Goal: Communication & Community: Answer question/provide support

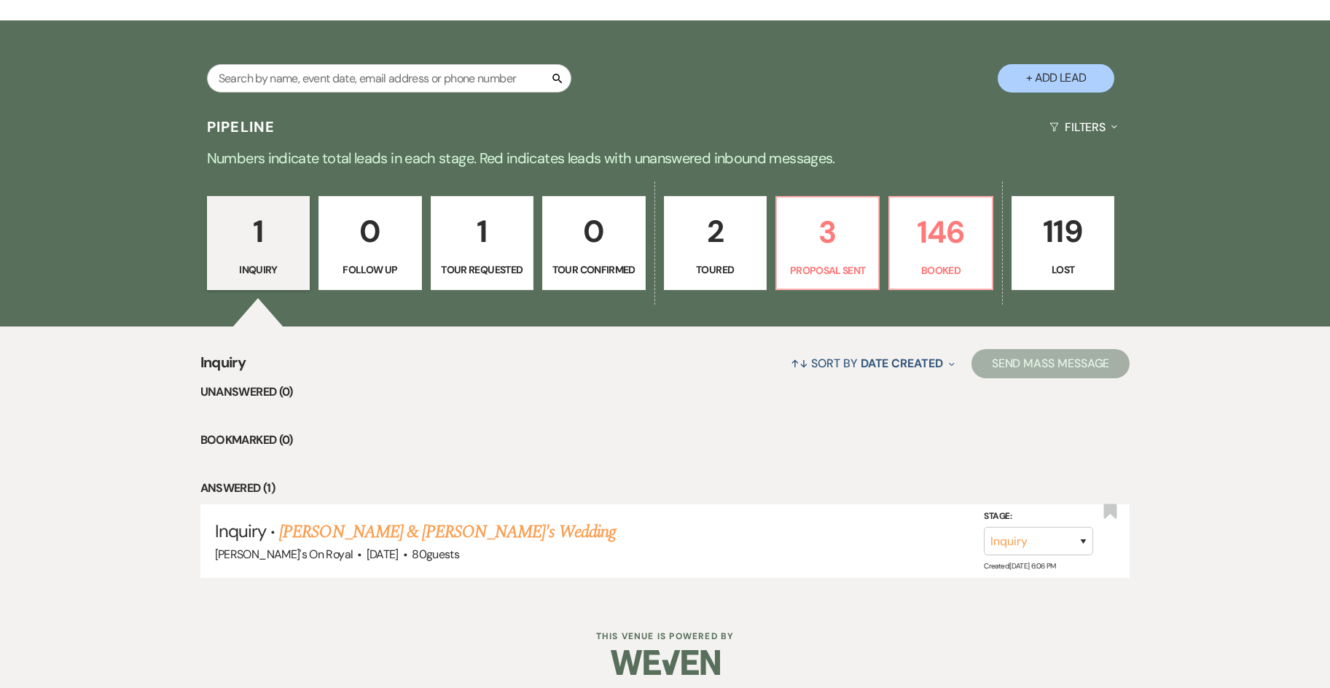
scroll to position [272, 0]
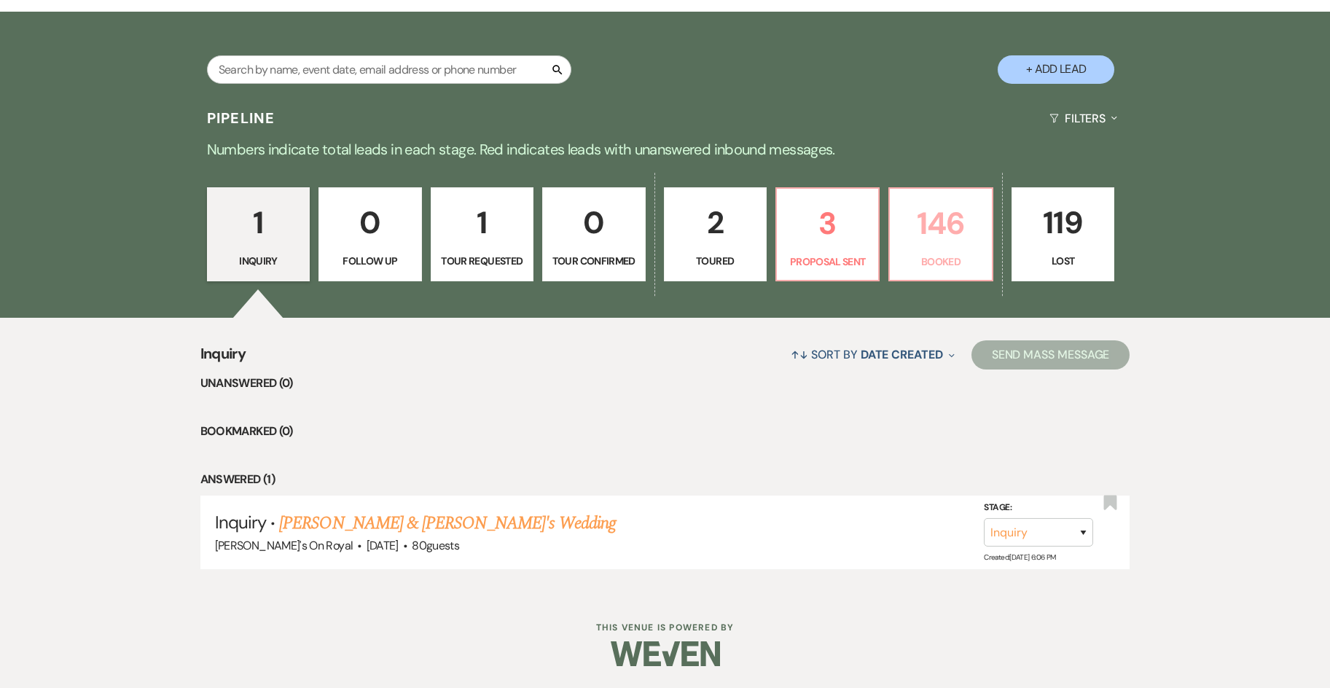
click at [948, 234] on p "146" at bounding box center [941, 223] width 84 height 49
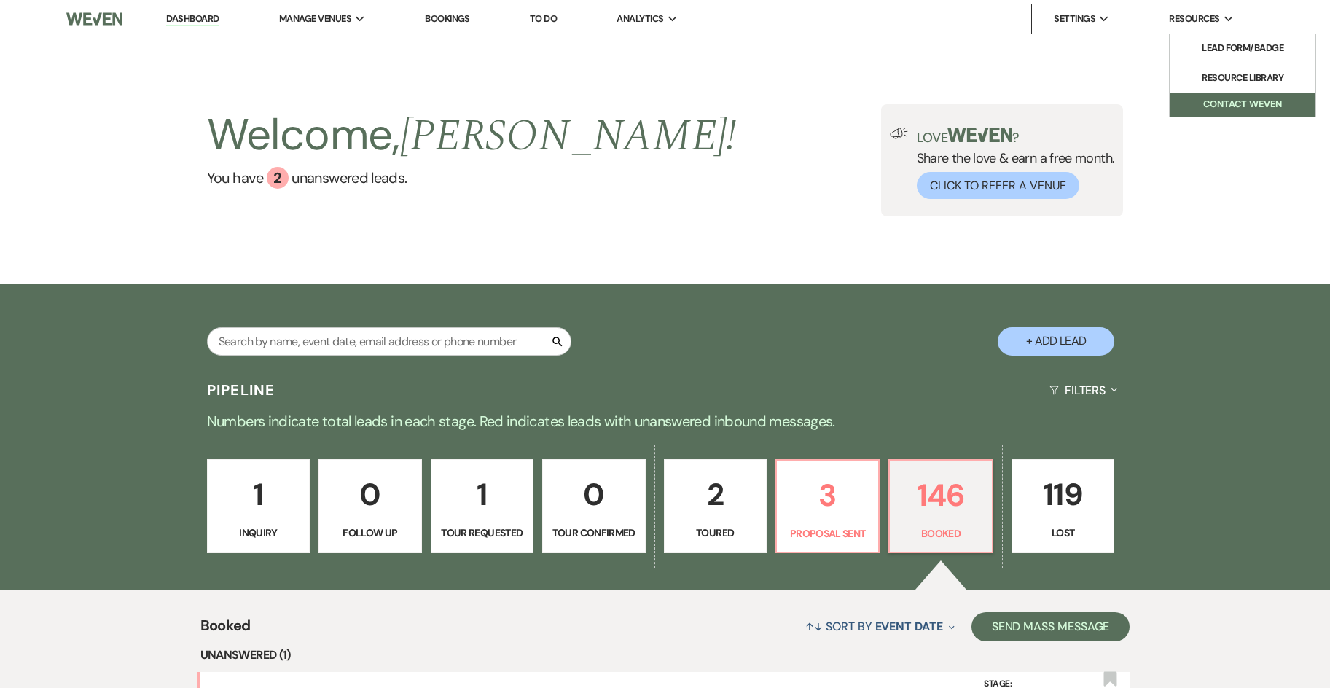
click at [1222, 100] on button "Contact Weven" at bounding box center [1243, 105] width 146 height 24
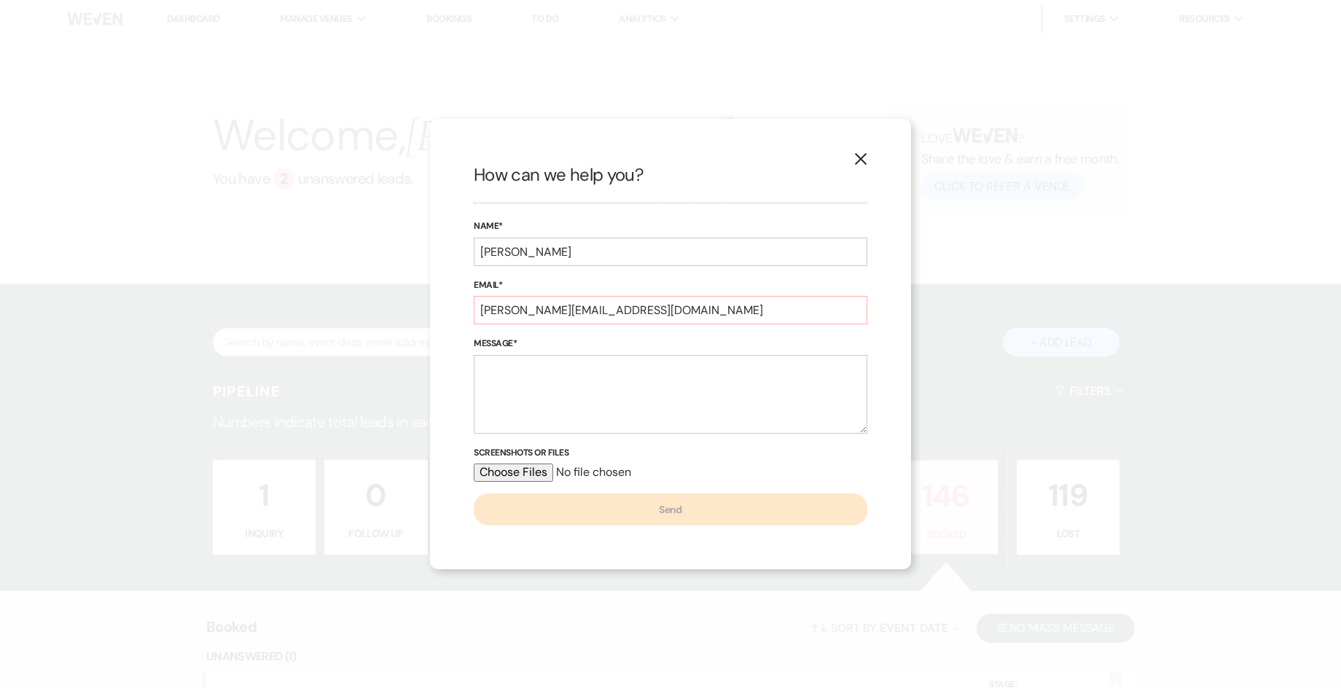
click at [861, 160] on use "button" at bounding box center [861, 159] width 12 height 12
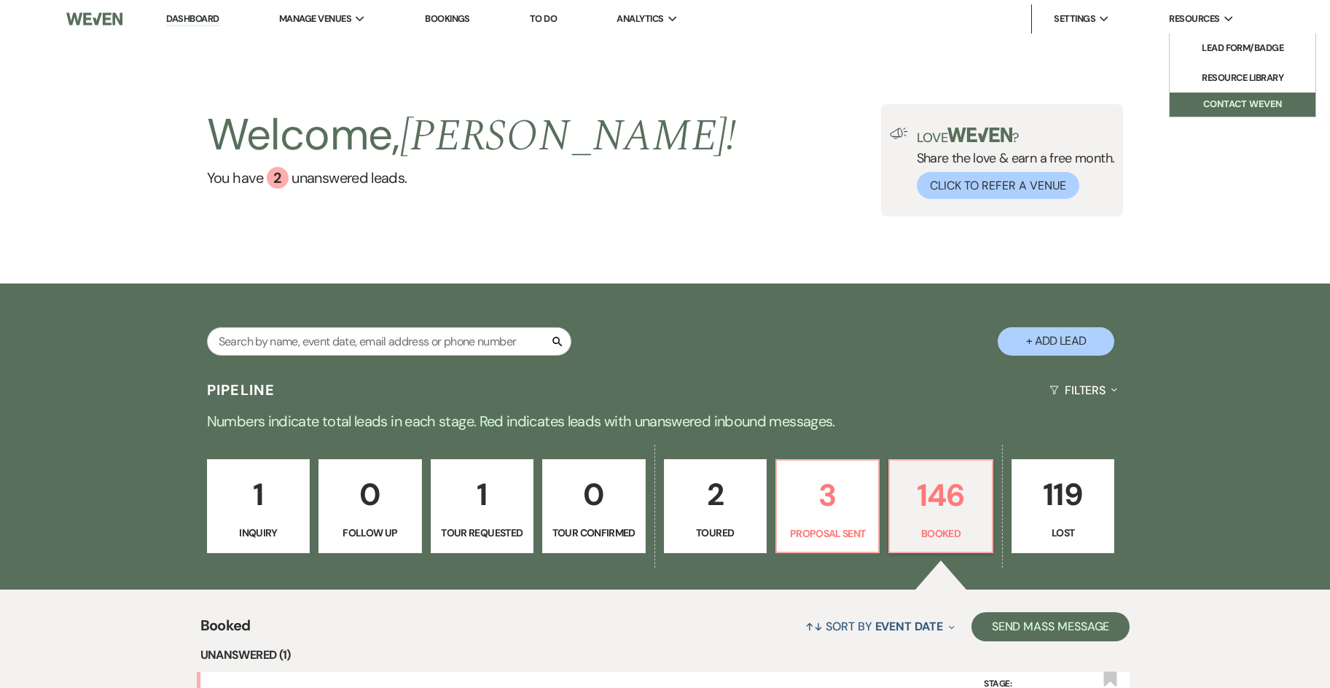
click at [1212, 97] on button "Contact Weven" at bounding box center [1243, 105] width 146 height 24
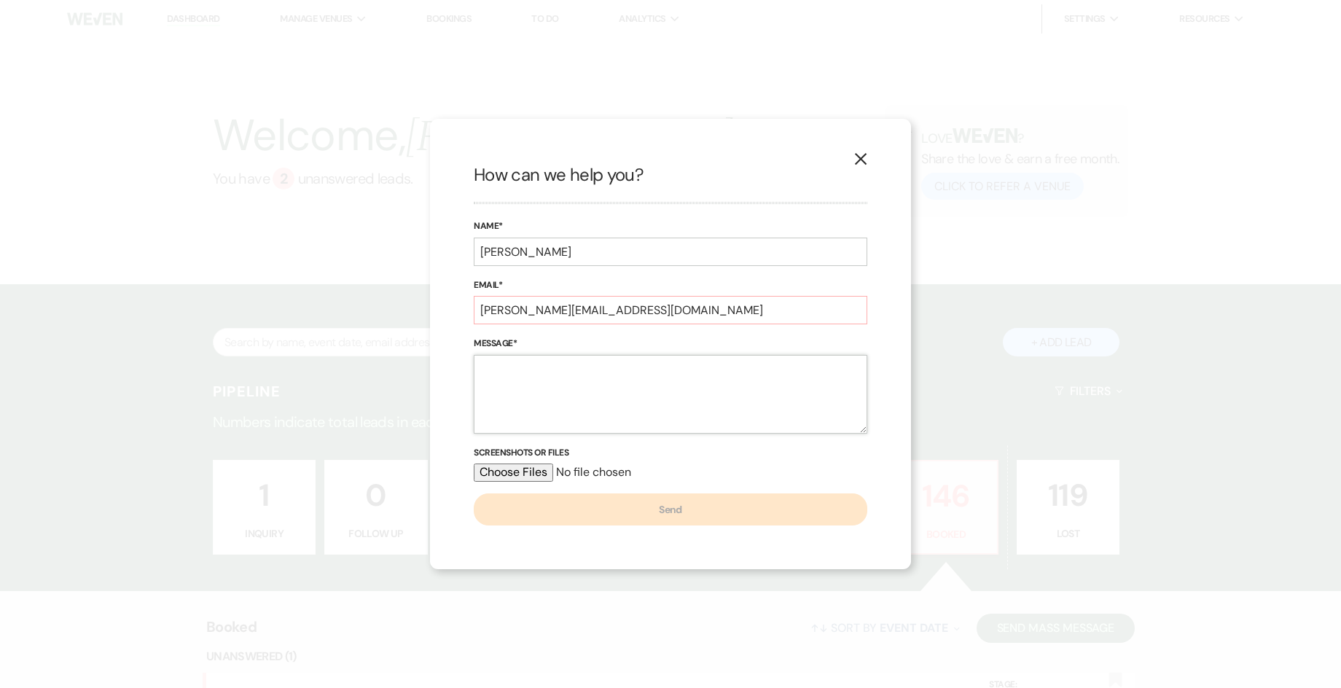
click at [501, 398] on textarea "Message*" at bounding box center [671, 394] width 394 height 79
click at [605, 258] on input "[PERSON_NAME]" at bounding box center [671, 252] width 394 height 28
type input "[PERSON_NAME]/ [PERSON_NAME]"
click at [646, 309] on input "[PERSON_NAME][EMAIL_ADDRESS][DOMAIN_NAME]" at bounding box center [671, 310] width 394 height 28
type input "[PERSON_NAME][EMAIL_ADDRESS][URL][DOMAIN_NAME] [PERSON_NAME][EMAIL_ADDRESS][DOM…"
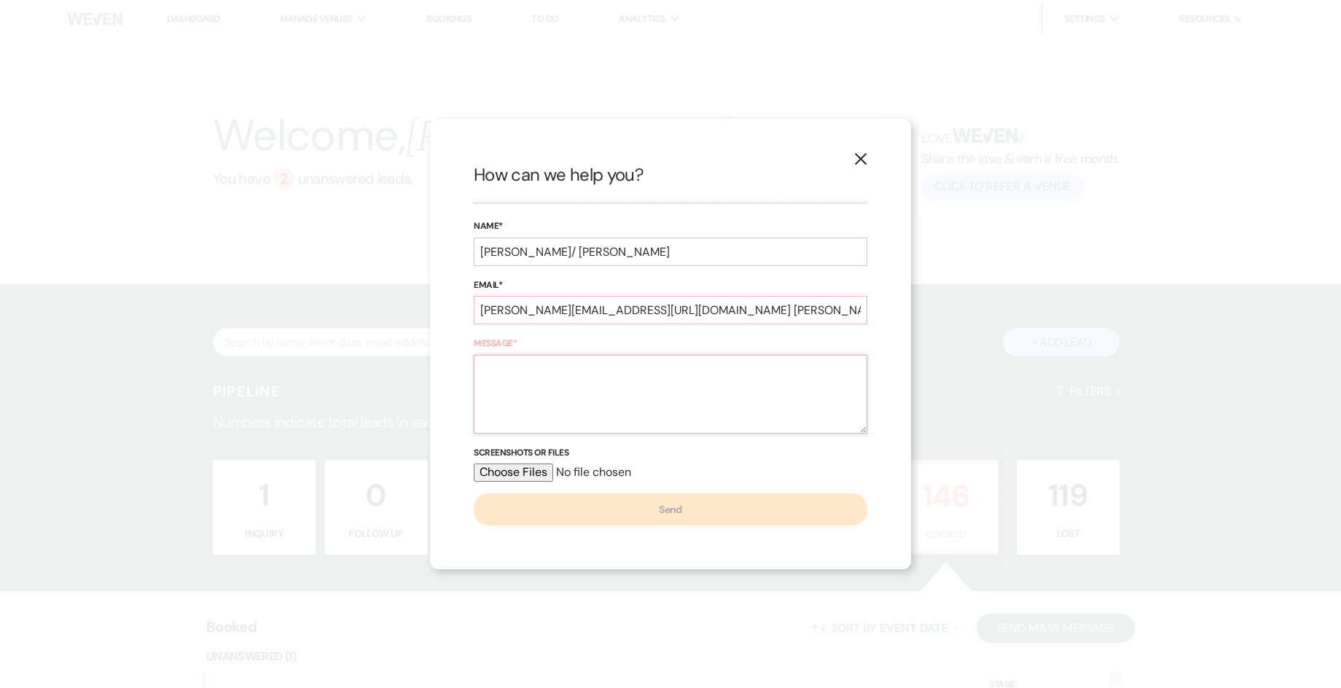
click at [651, 399] on textarea "Message*" at bounding box center [671, 394] width 394 height 79
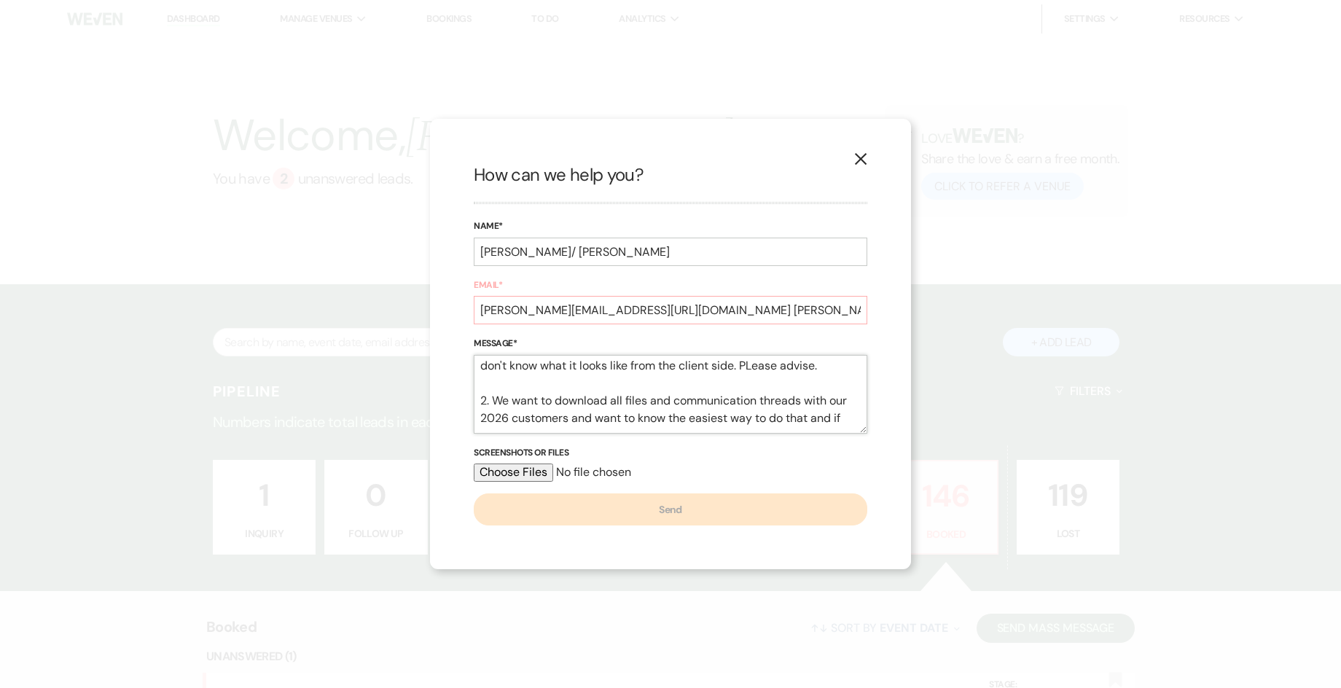
scroll to position [207, 0]
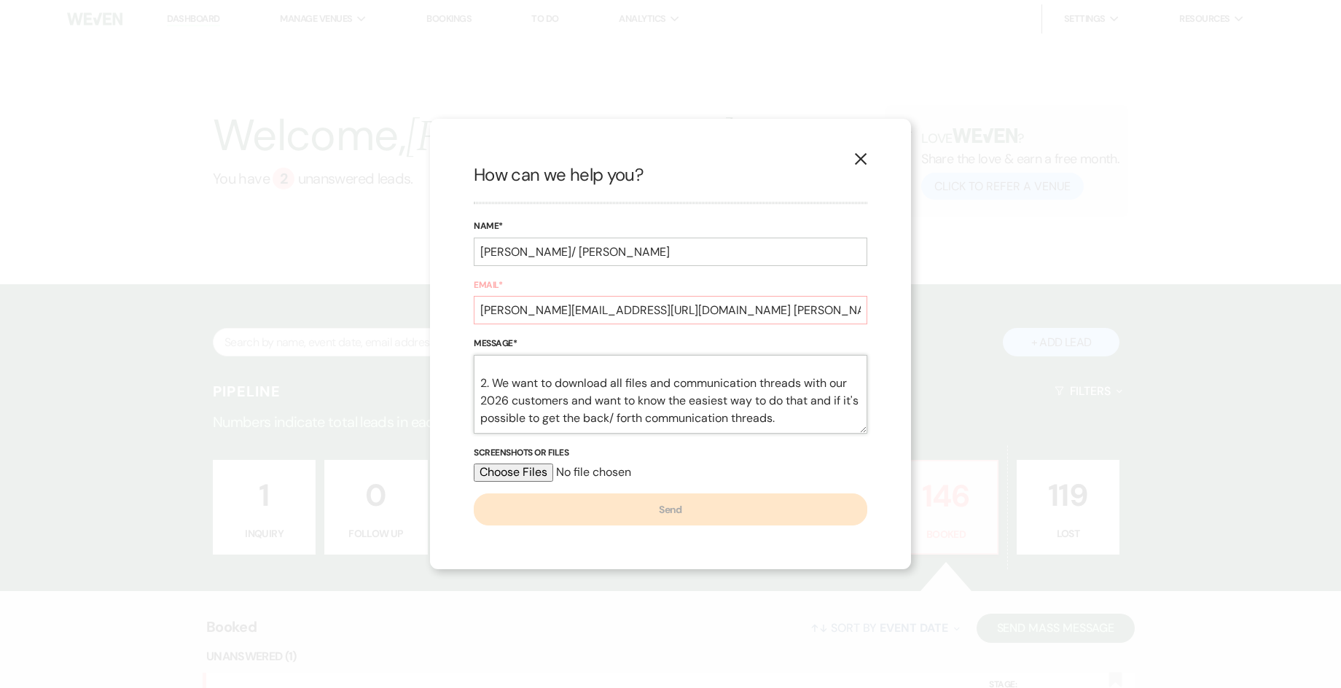
type textarea "Hello, we are working on making sure we have a smooth transition for our client…"
drag, startPoint x: 596, startPoint y: 311, endPoint x: 458, endPoint y: 312, distance: 138.5
click at [458, 312] on div "X How can we help you? Name* [PERSON_NAME]/ [PERSON_NAME] Email* [PERSON_NAME][…" at bounding box center [670, 344] width 481 height 450
click at [654, 308] on input "[PERSON_NAME][EMAIL_ADDRESS][URL][DOMAIN_NAME] [PERSON_NAME][EMAIL_ADDRESS][DOM…" at bounding box center [671, 310] width 394 height 28
drag, startPoint x: 544, startPoint y: 252, endPoint x: 421, endPoint y: 254, distance: 123.2
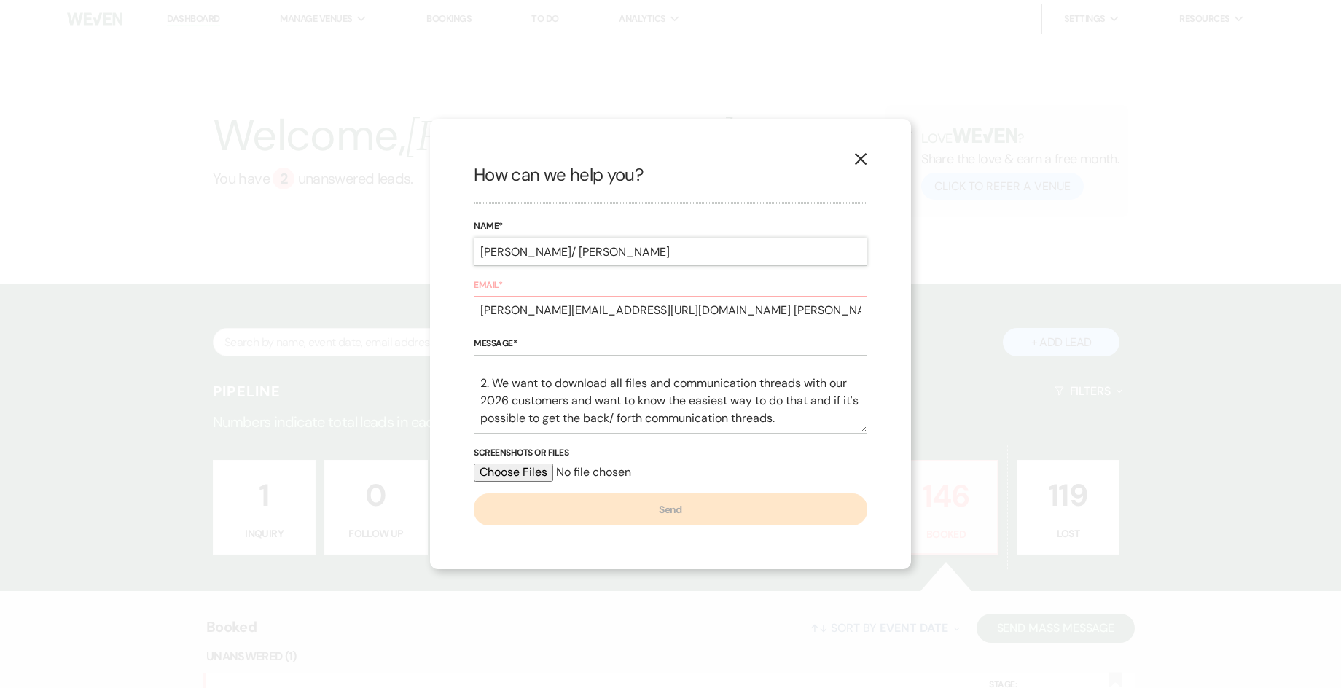
click at [421, 254] on div "X How can we help you? Name* [PERSON_NAME]/ [PERSON_NAME] Email* [PERSON_NAME][…" at bounding box center [670, 344] width 1341 height 688
click at [483, 252] on input "[PERSON_NAME]" at bounding box center [671, 252] width 394 height 28
type input "[PERSON_NAME]"
click at [779, 311] on input "[PERSON_NAME][EMAIL_ADDRESS][URL][DOMAIN_NAME] [PERSON_NAME][EMAIL_ADDRESS][DOM…" at bounding box center [671, 310] width 394 height 28
drag, startPoint x: 637, startPoint y: 309, endPoint x: 373, endPoint y: 309, distance: 263.9
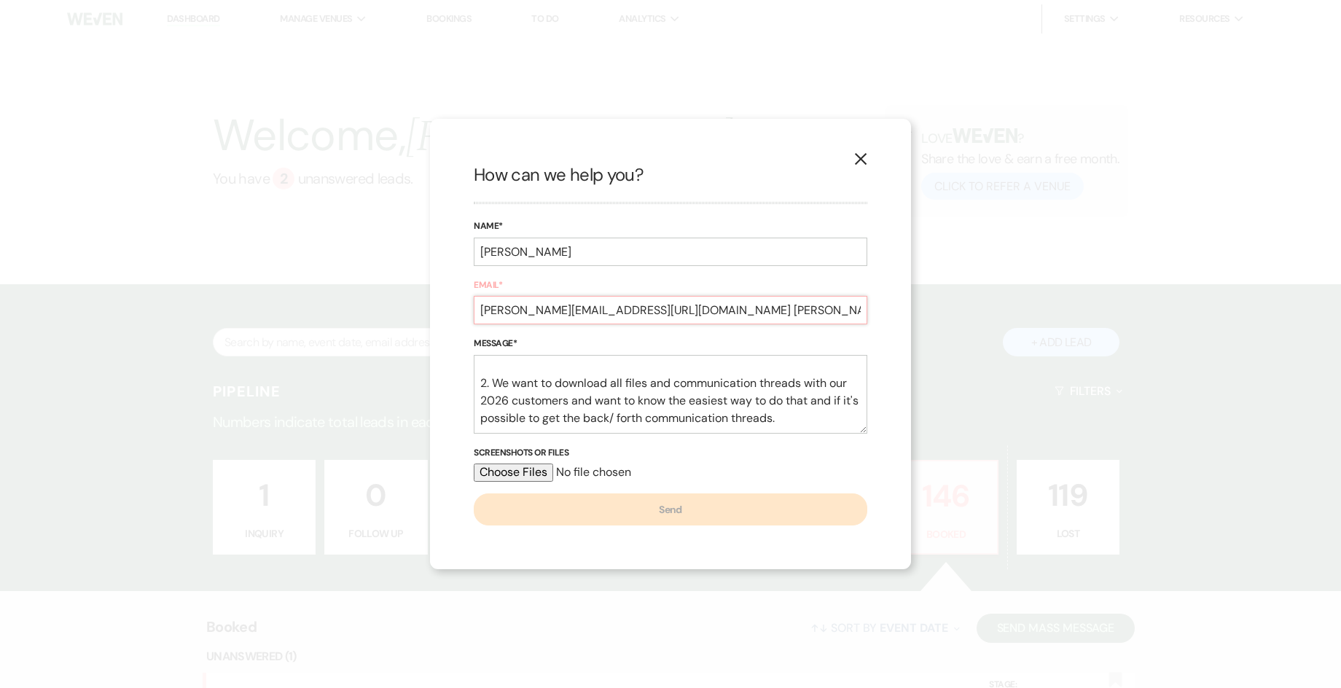
click at [373, 309] on div "X How can we help you? Name* [PERSON_NAME] Email* [PERSON_NAME][EMAIL_ADDRESS][…" at bounding box center [670, 344] width 1341 height 688
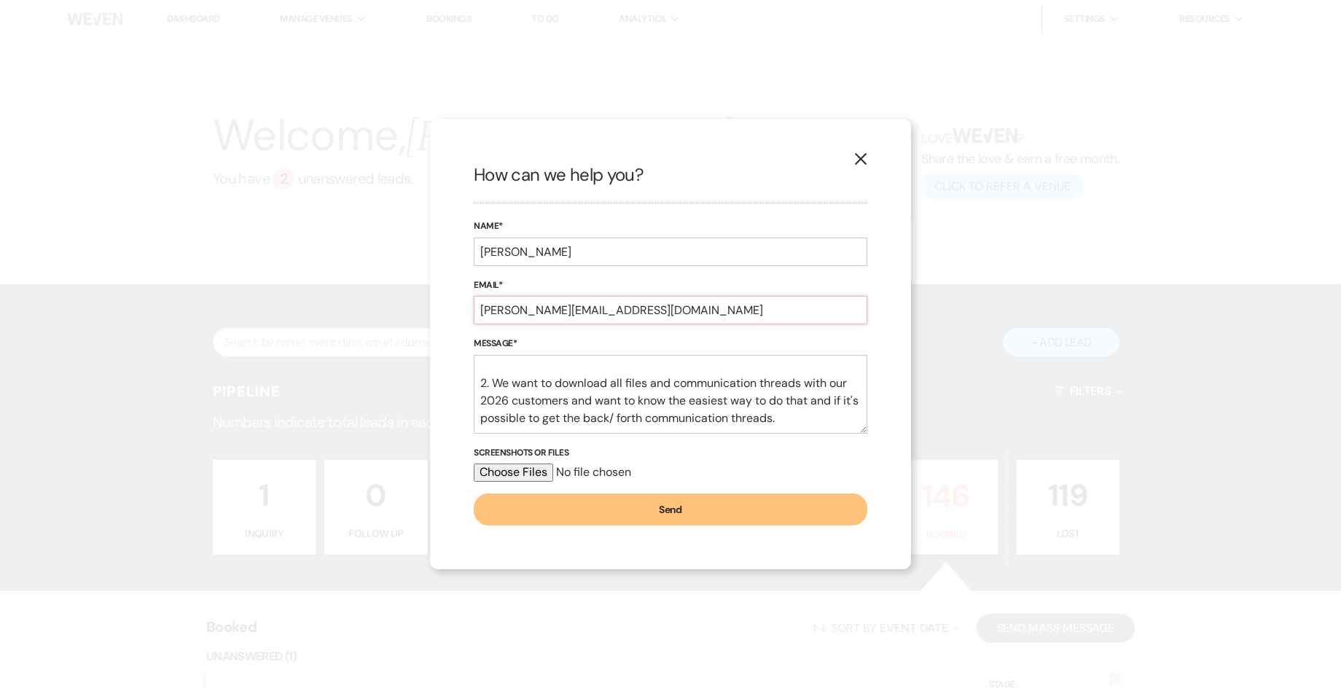
scroll to position [214, 0]
type input "[PERSON_NAME][EMAIL_ADDRESS][DOMAIN_NAME]"
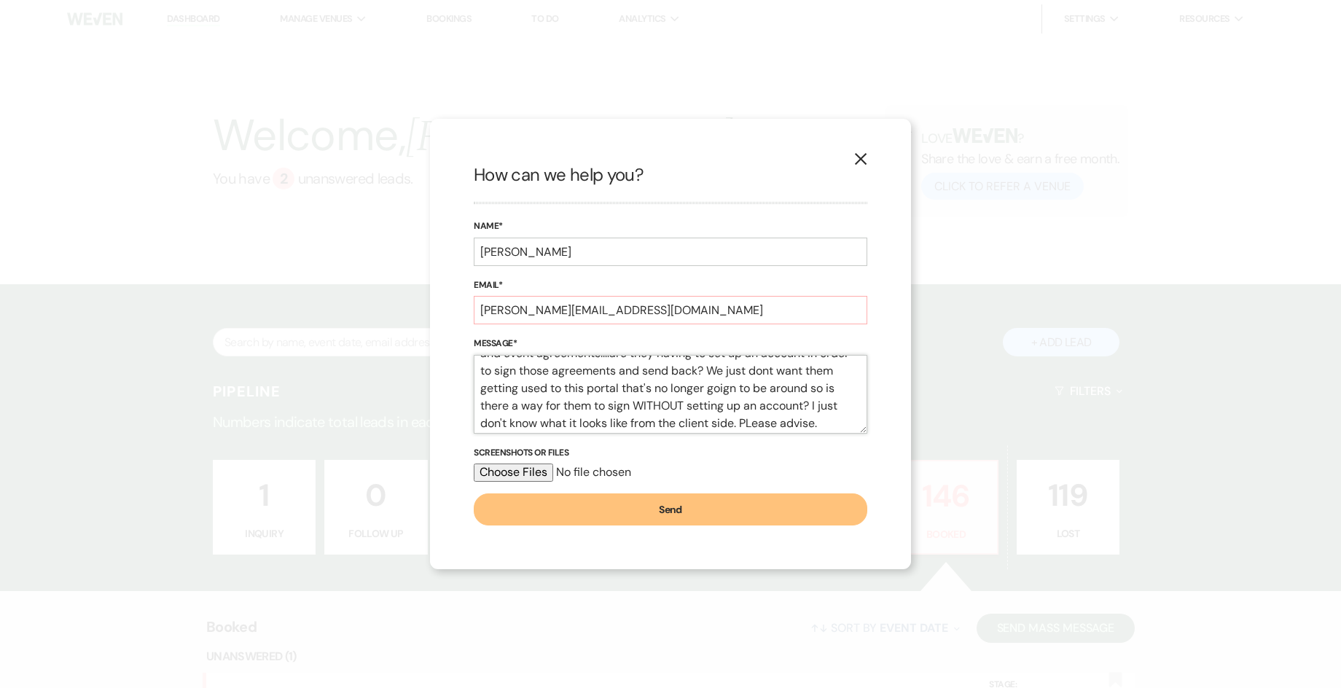
scroll to position [0, 0]
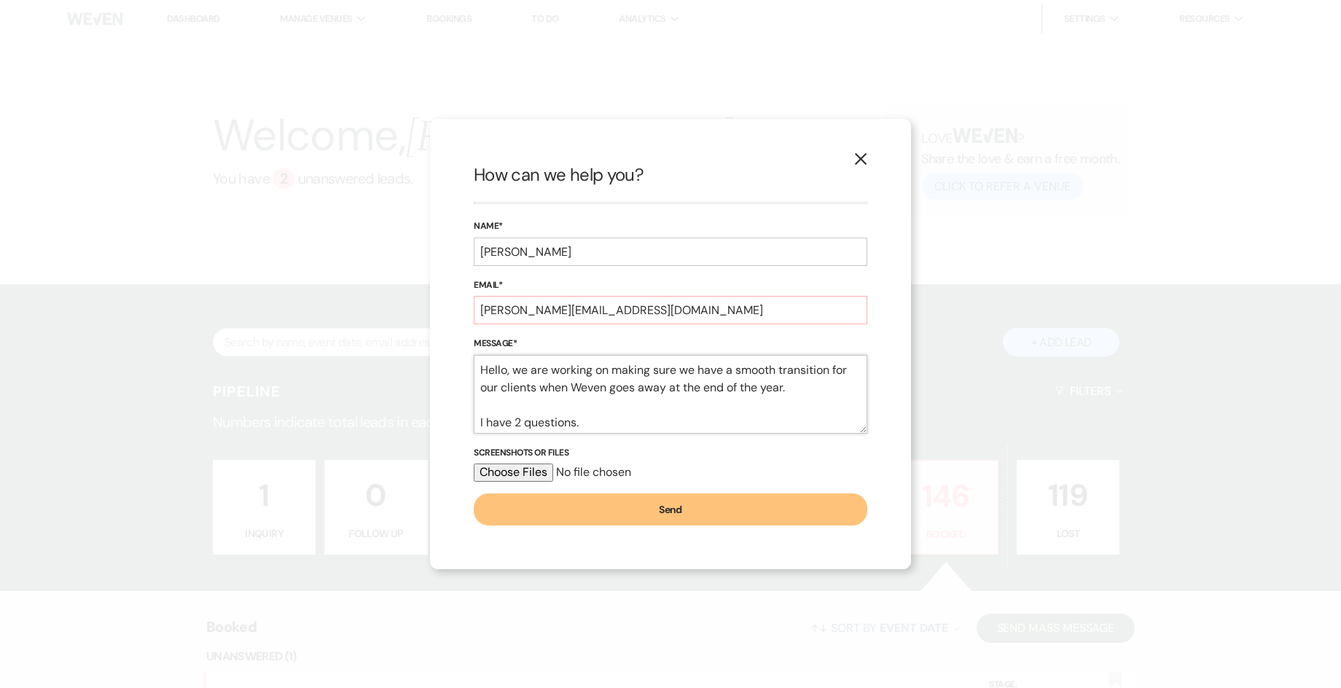
drag, startPoint x: 841, startPoint y: 421, endPoint x: 412, endPoint y: 343, distance: 436.5
click at [412, 343] on div "X How can we help you? Name* [PERSON_NAME] Email* [PERSON_NAME][EMAIL_ADDRESS][…" at bounding box center [670, 344] width 1341 height 688
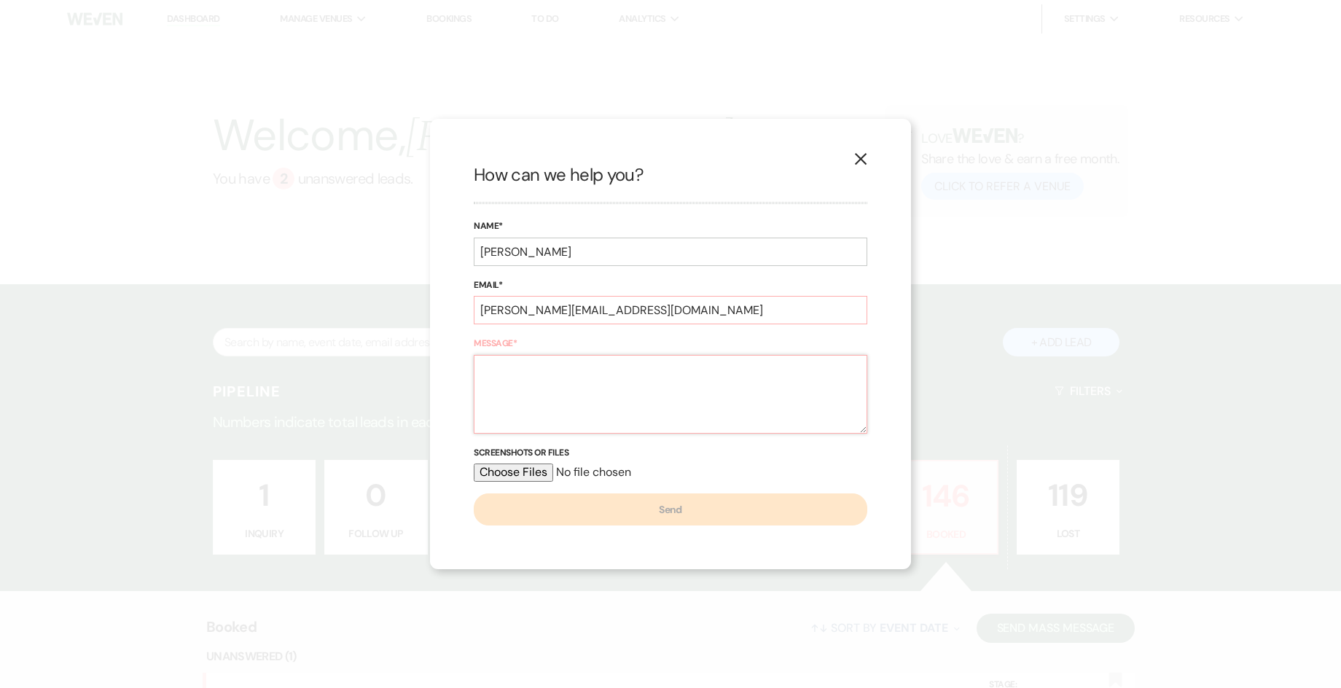
paste textarea "Hi [Name], We’re working to ensure a smooth transition for our clients as Weven…"
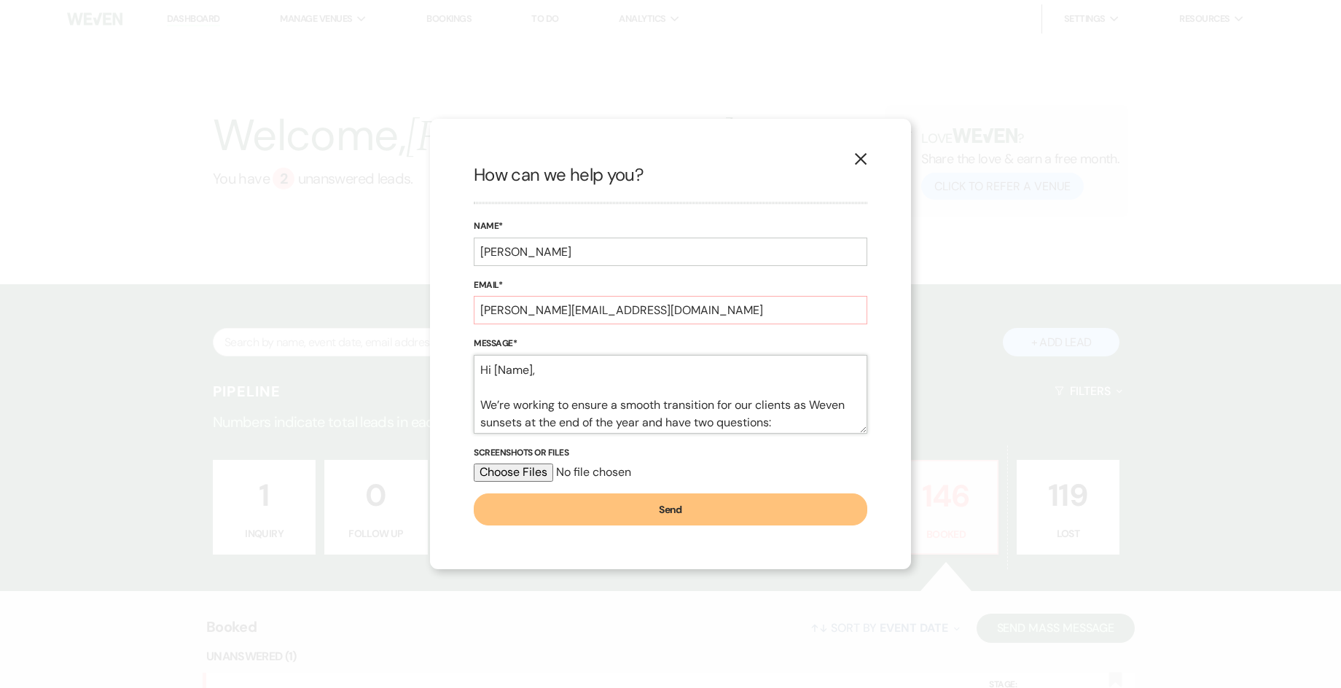
drag, startPoint x: 539, startPoint y: 373, endPoint x: 461, endPoint y: 373, distance: 77.3
click at [461, 373] on div "X How can we help you? Name* [PERSON_NAME] Email* [PERSON_NAME][EMAIL_ADDRESS][…" at bounding box center [670, 344] width 481 height 450
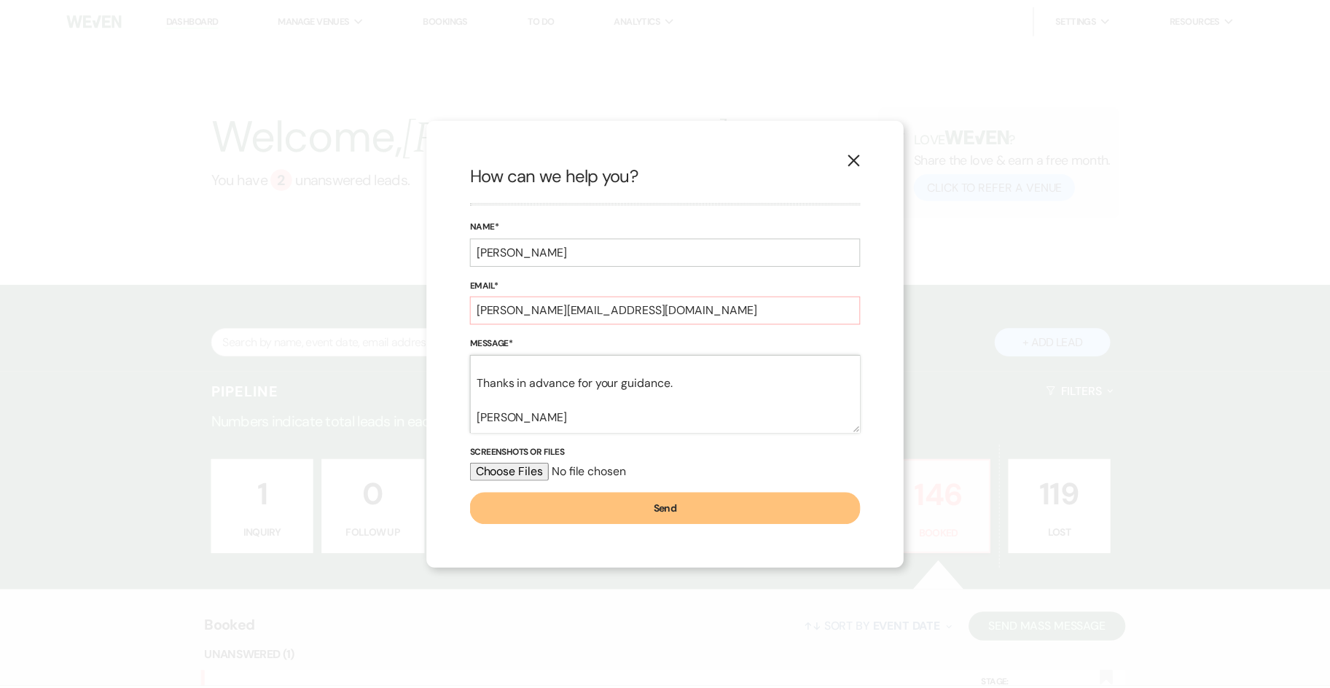
scroll to position [302, 0]
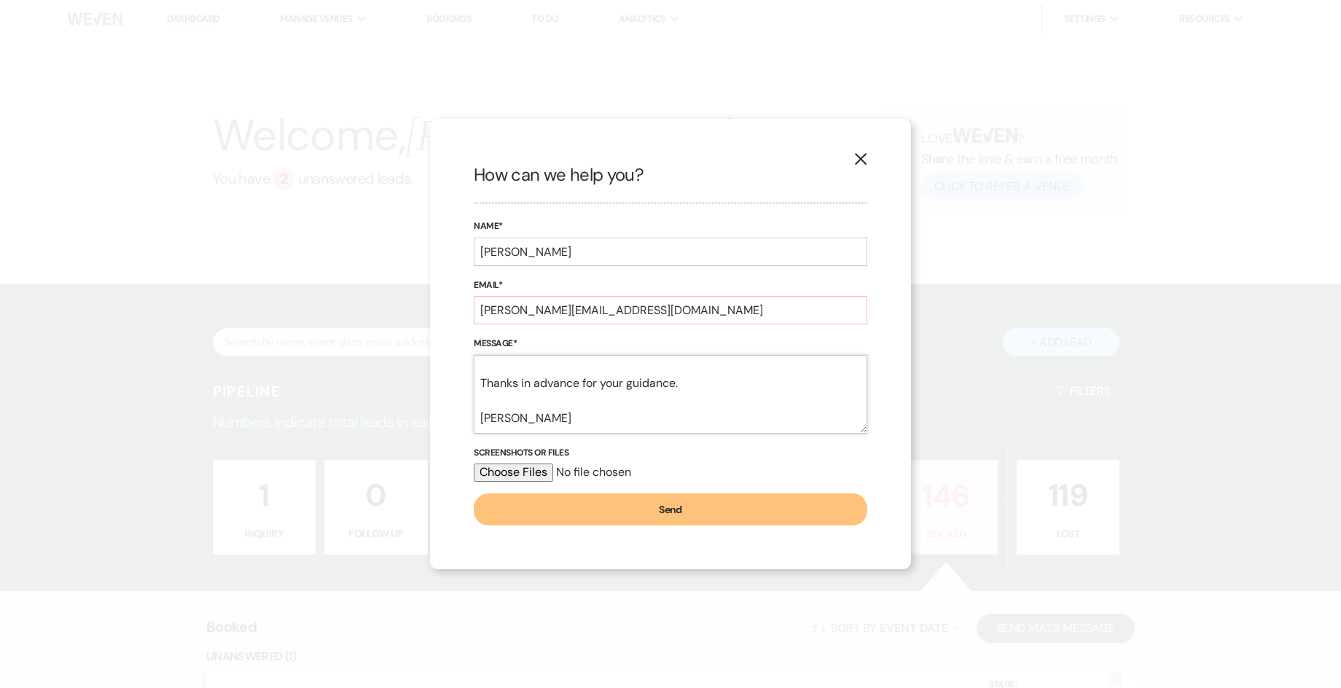
drag, startPoint x: 519, startPoint y: 396, endPoint x: 480, endPoint y: 397, distance: 39.4
click at [480, 397] on textarea "Hi, We’re working to ensure a smooth transition for our clients as Weven sunset…" at bounding box center [671, 394] width 394 height 79
type textarea "Hi, We’re working to ensure a smooth transition for our clients as Weven sunset…"
click at [671, 513] on button "Send" at bounding box center [671, 510] width 394 height 32
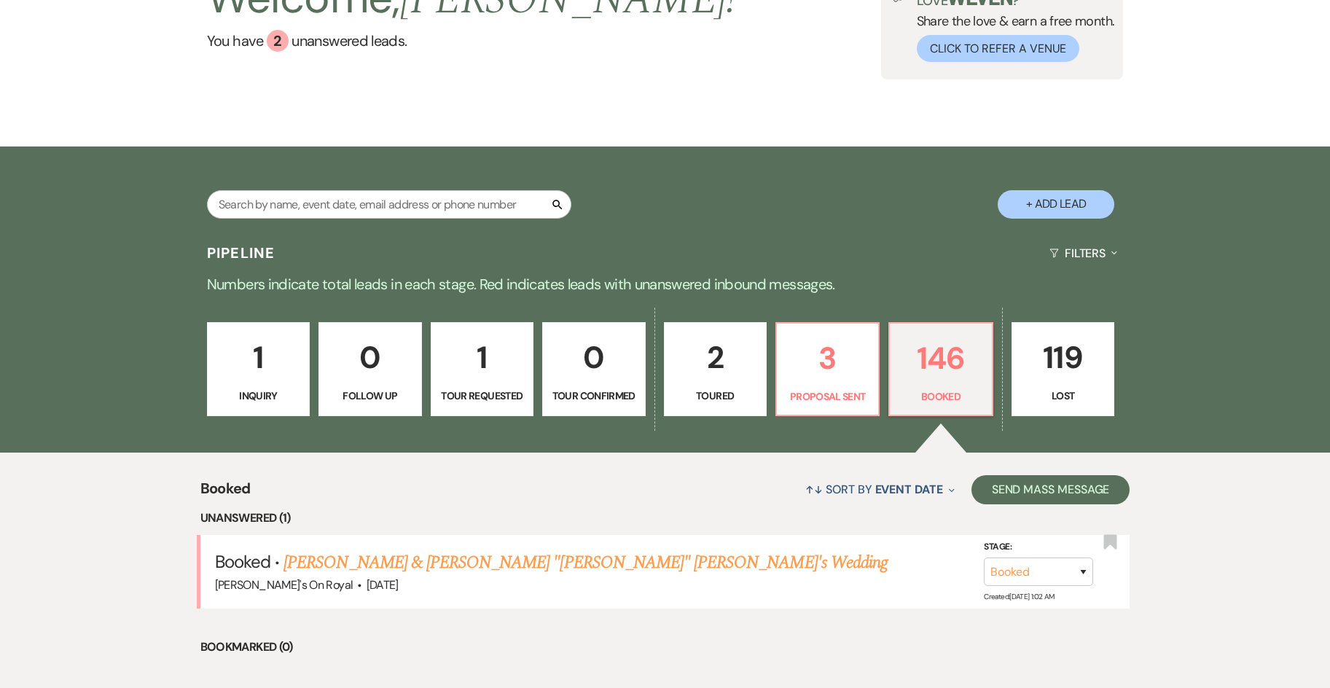
scroll to position [0, 0]
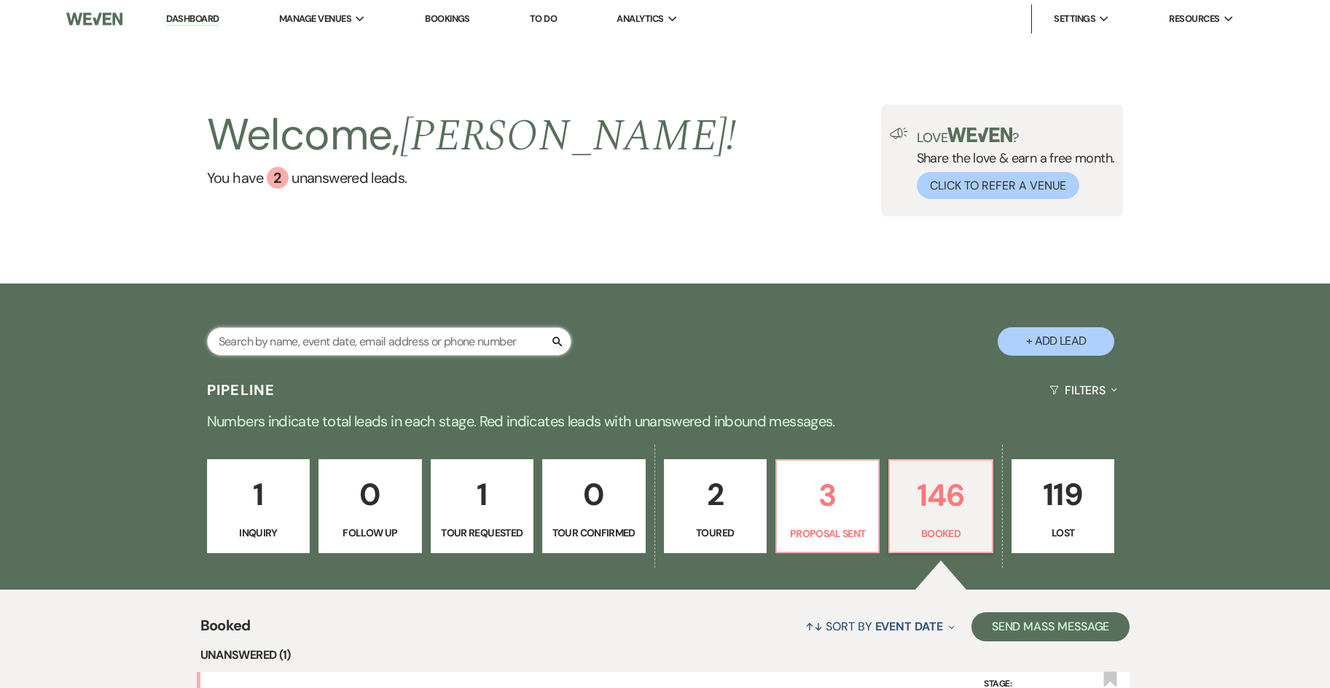
click at [423, 350] on input "text" at bounding box center [389, 341] width 365 height 28
type input "tulane"
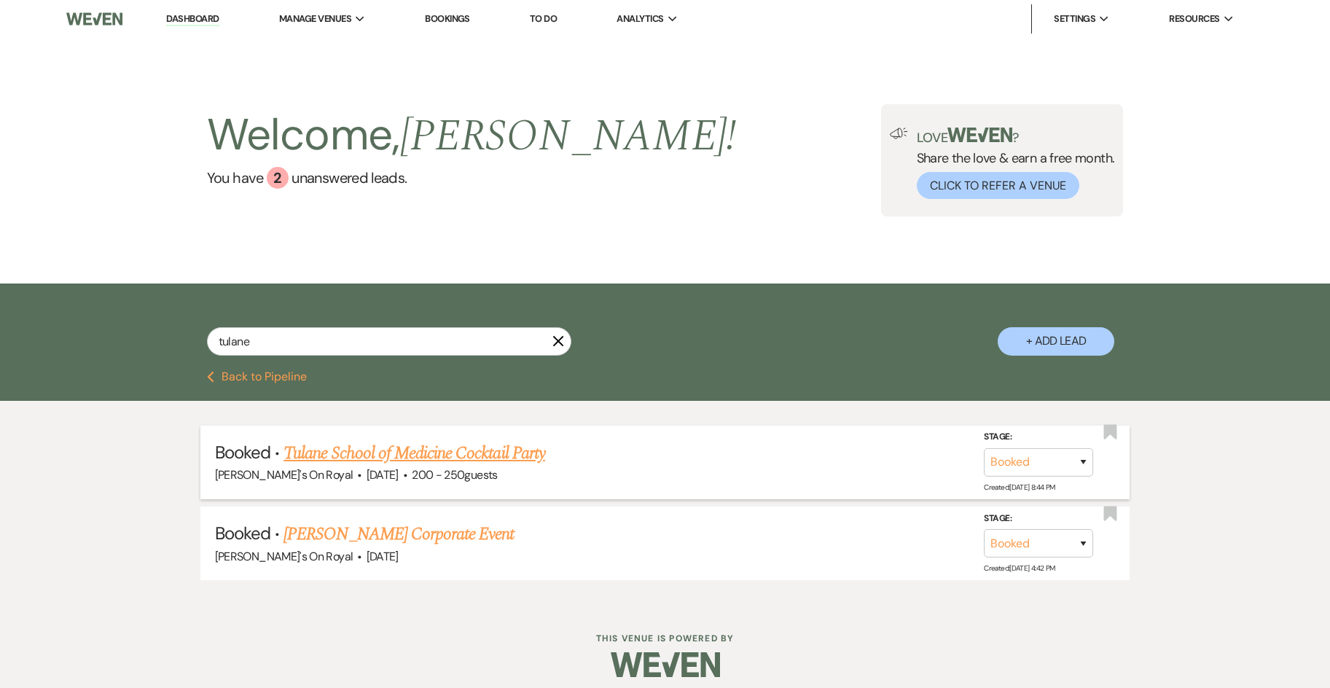
click at [427, 439] on li "Booked · Tulane School of Medicine Cocktail Party [PERSON_NAME]'s On Royal · [D…" at bounding box center [665, 463] width 930 height 74
click at [459, 449] on link "Tulane School of Medicine Cocktail Party" at bounding box center [415, 453] width 262 height 26
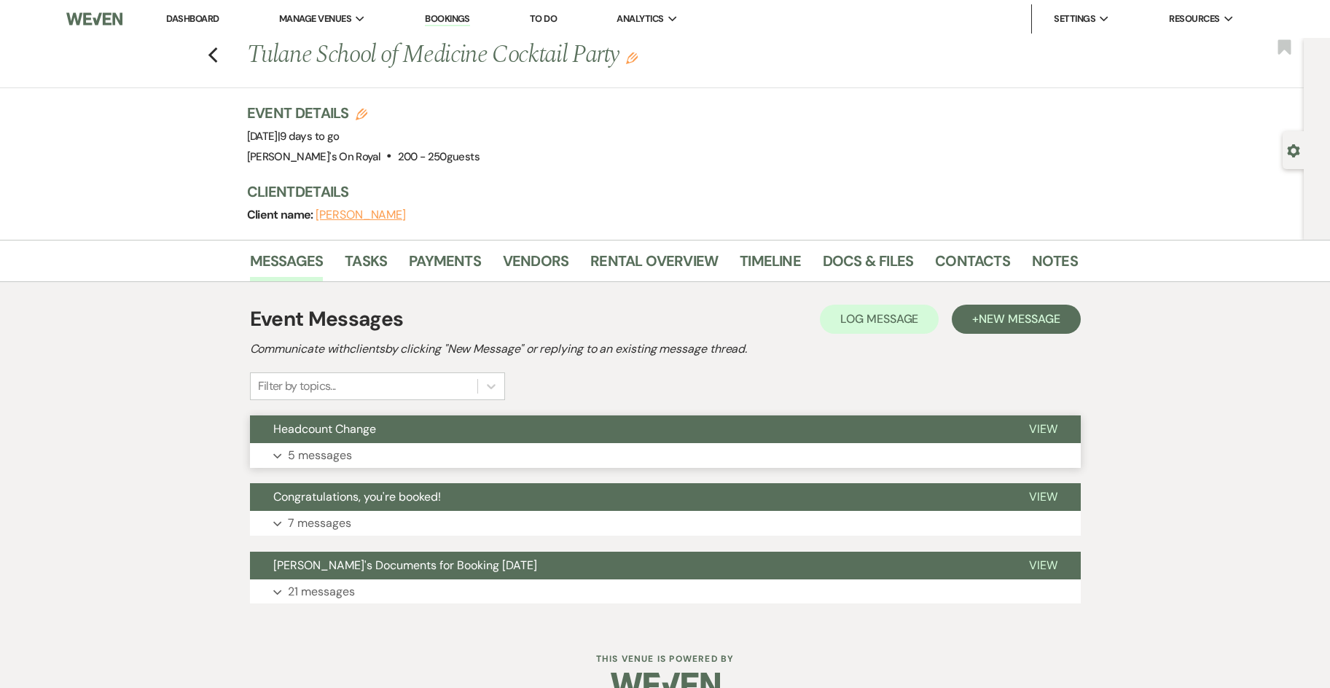
click at [464, 459] on button "Expand 5 messages" at bounding box center [665, 455] width 831 height 25
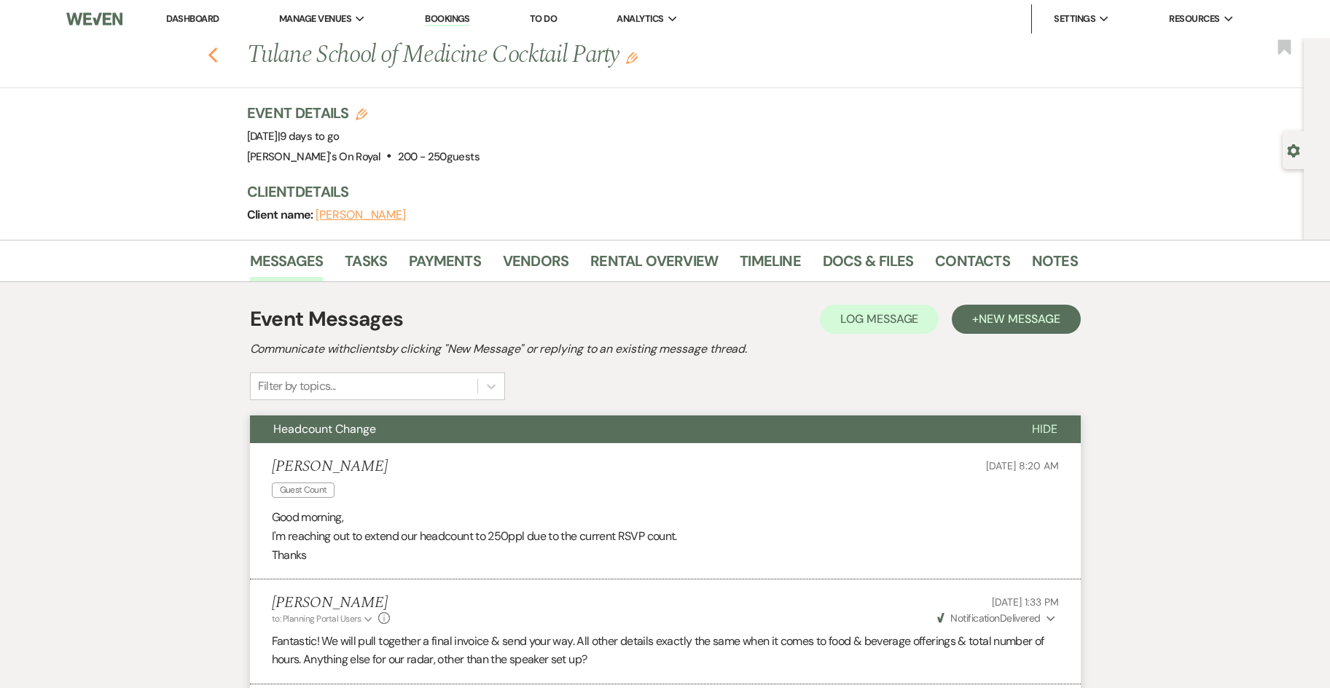
click at [217, 61] on use "button" at bounding box center [212, 55] width 9 height 16
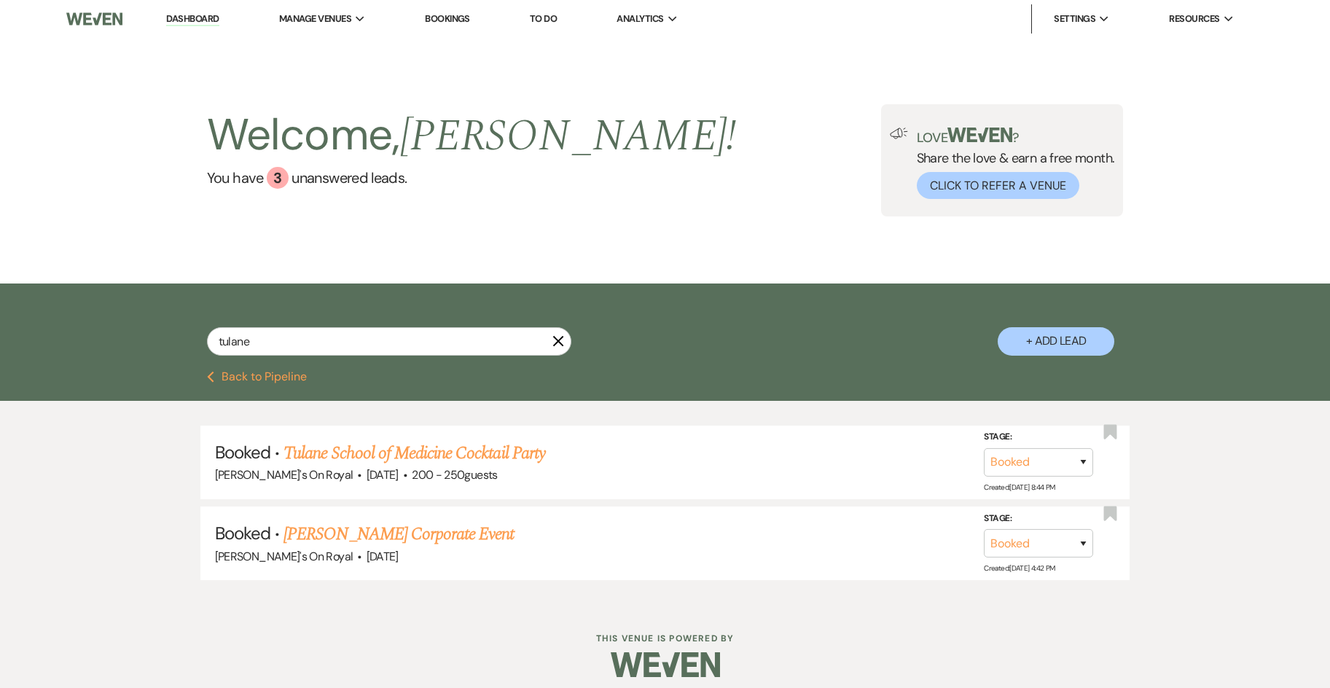
click at [260, 373] on button "Previous Back to Pipeline" at bounding box center [257, 377] width 100 height 12
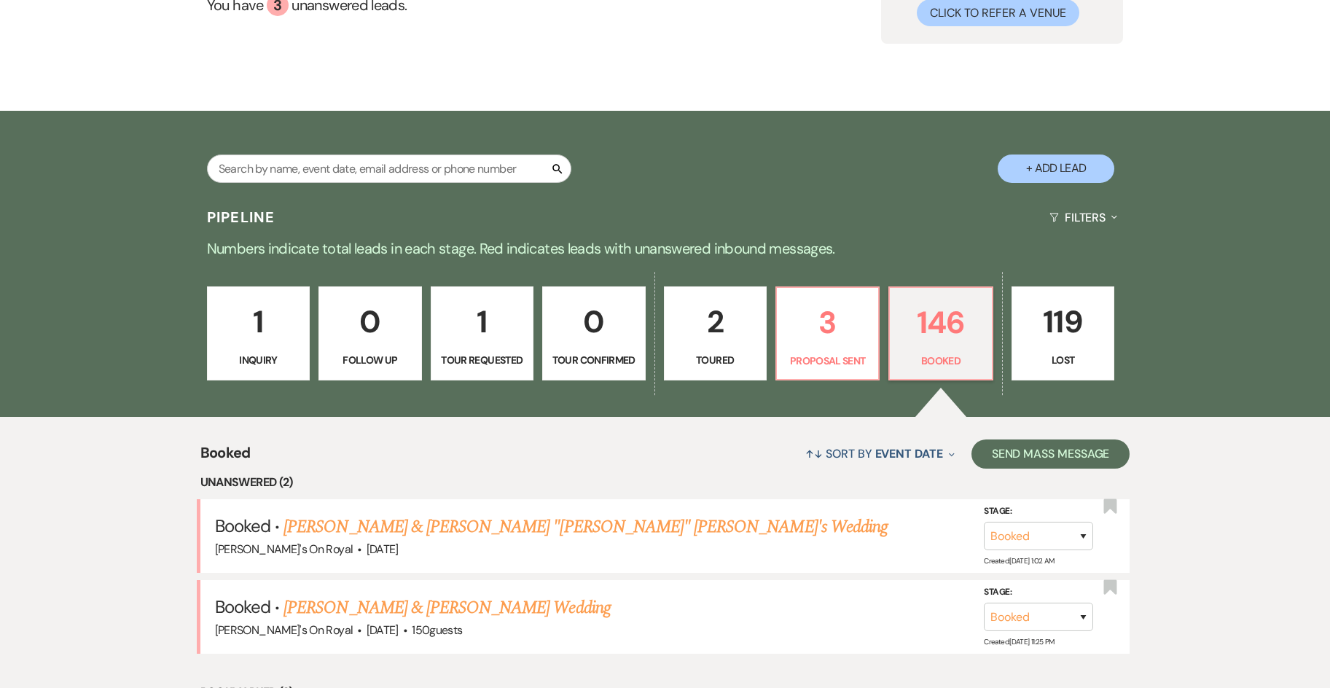
scroll to position [365, 0]
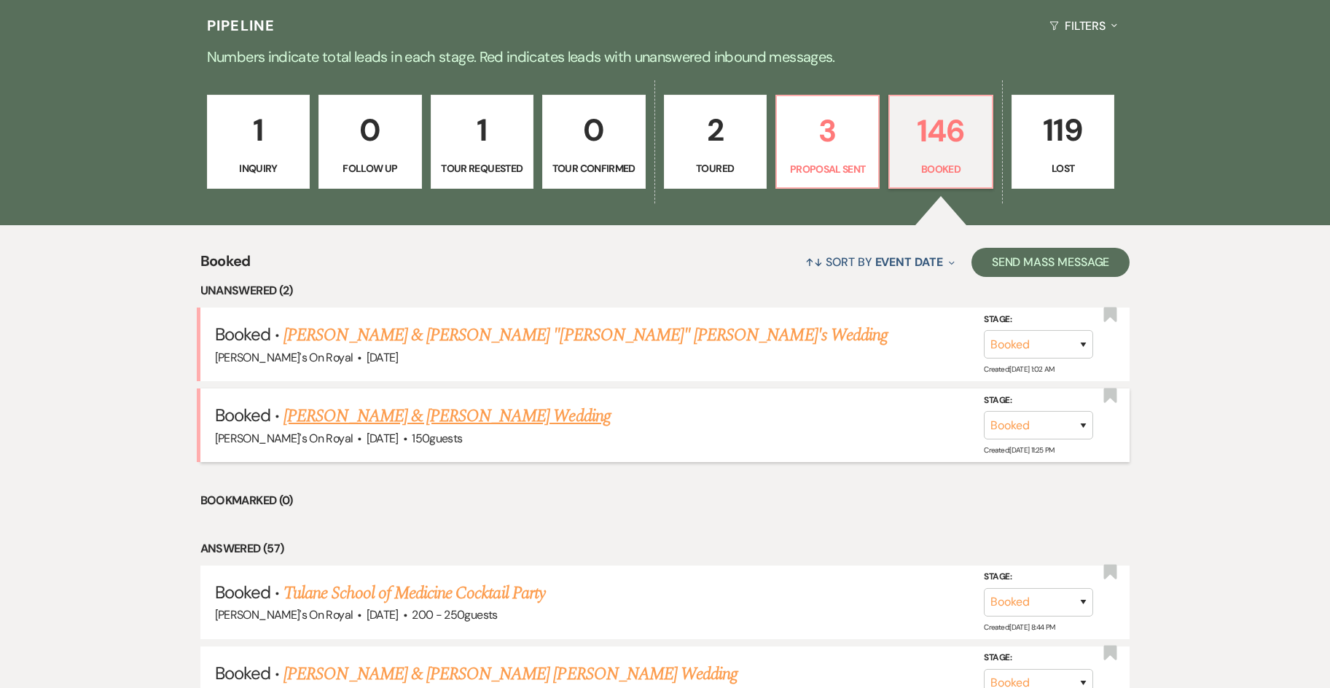
click at [502, 415] on link "[PERSON_NAME] & [PERSON_NAME] Wedding" at bounding box center [447, 416] width 327 height 26
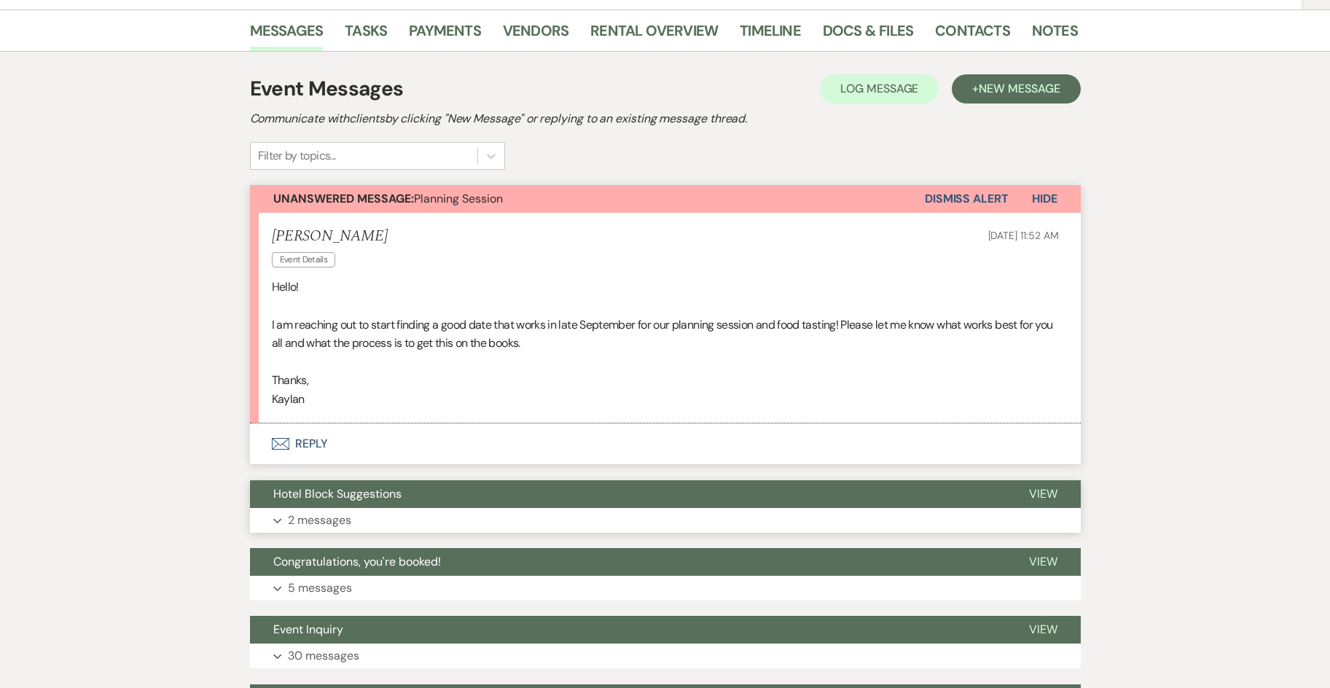
scroll to position [437, 0]
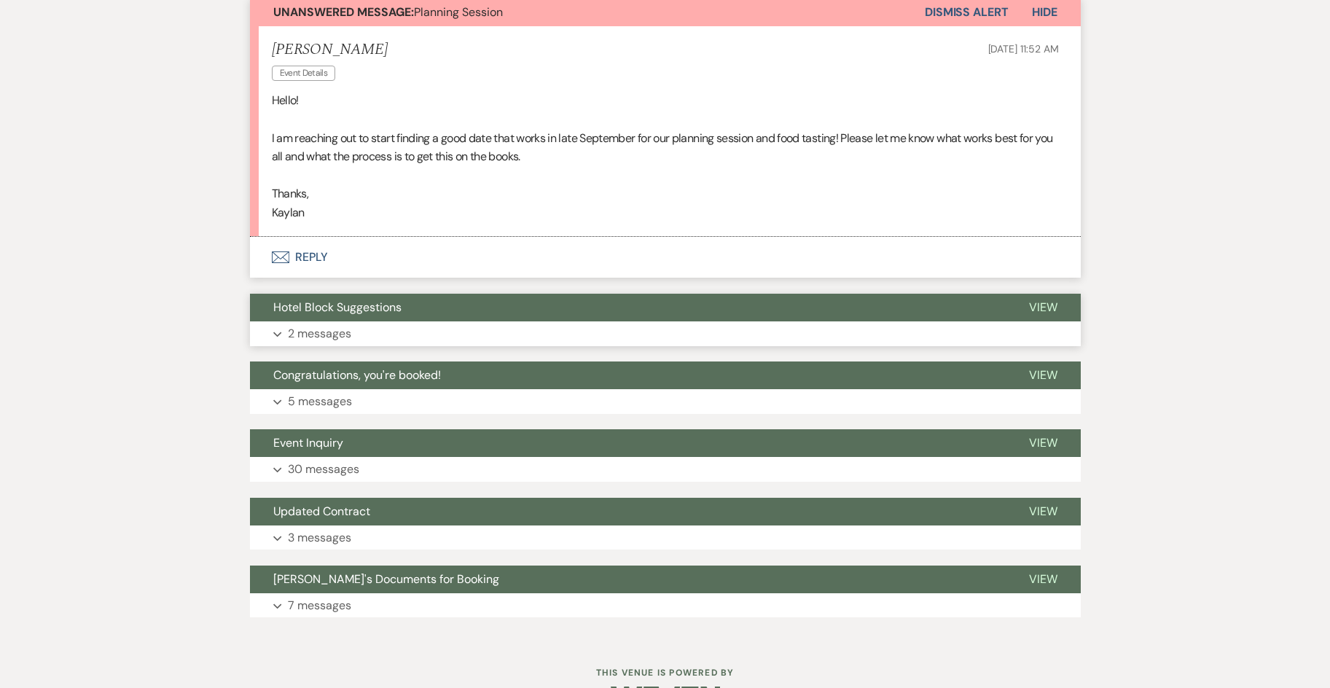
click at [604, 322] on button "Expand 2 messages" at bounding box center [665, 333] width 831 height 25
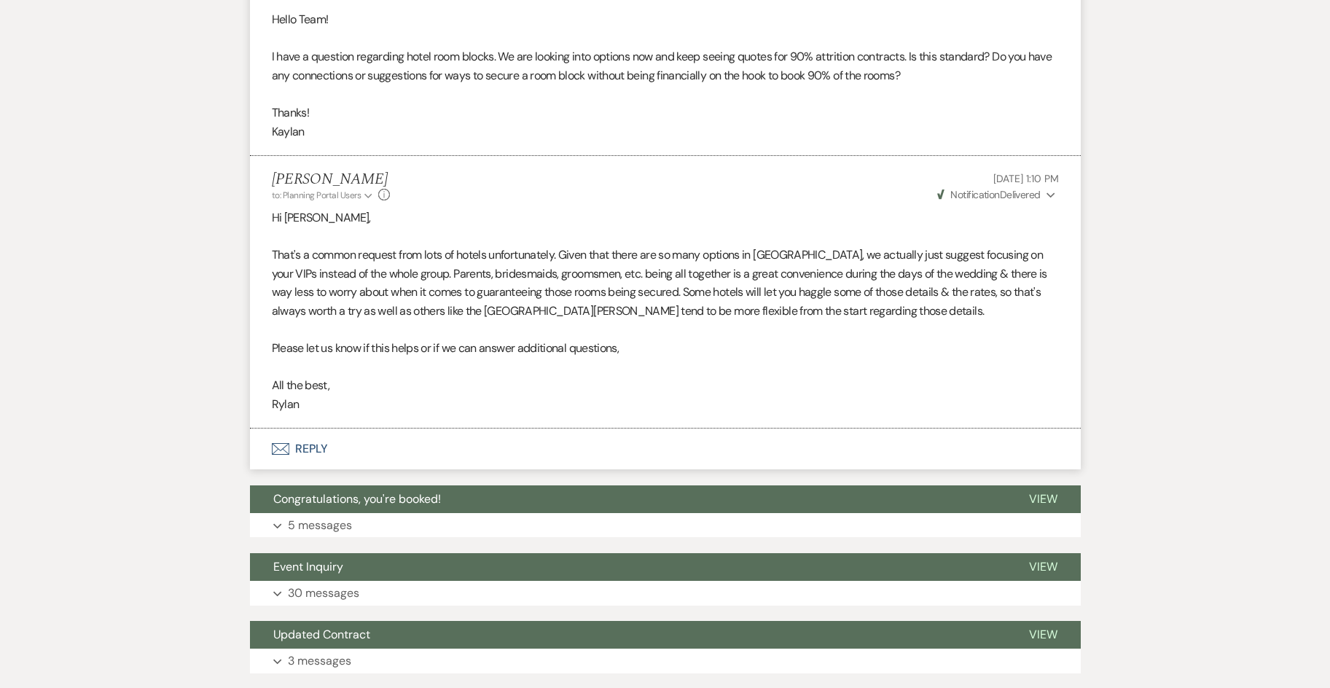
scroll to position [875, 0]
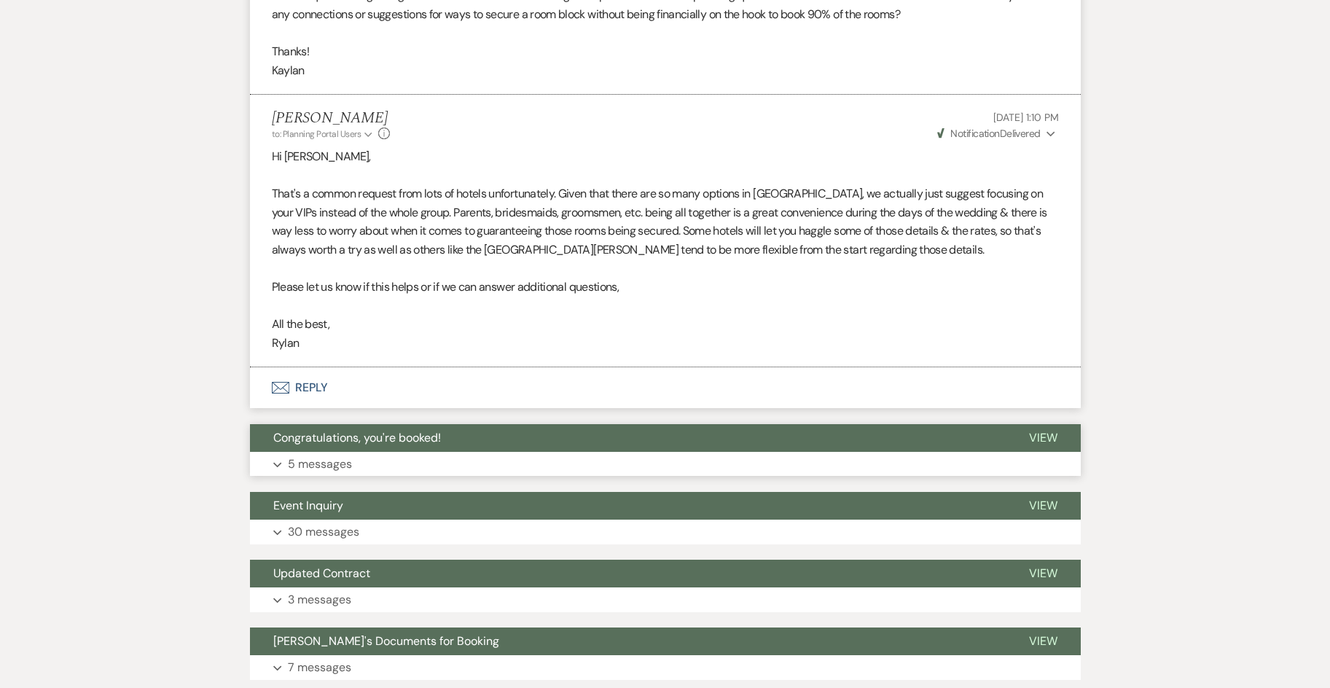
click at [424, 456] on button "Expand 5 messages" at bounding box center [665, 464] width 831 height 25
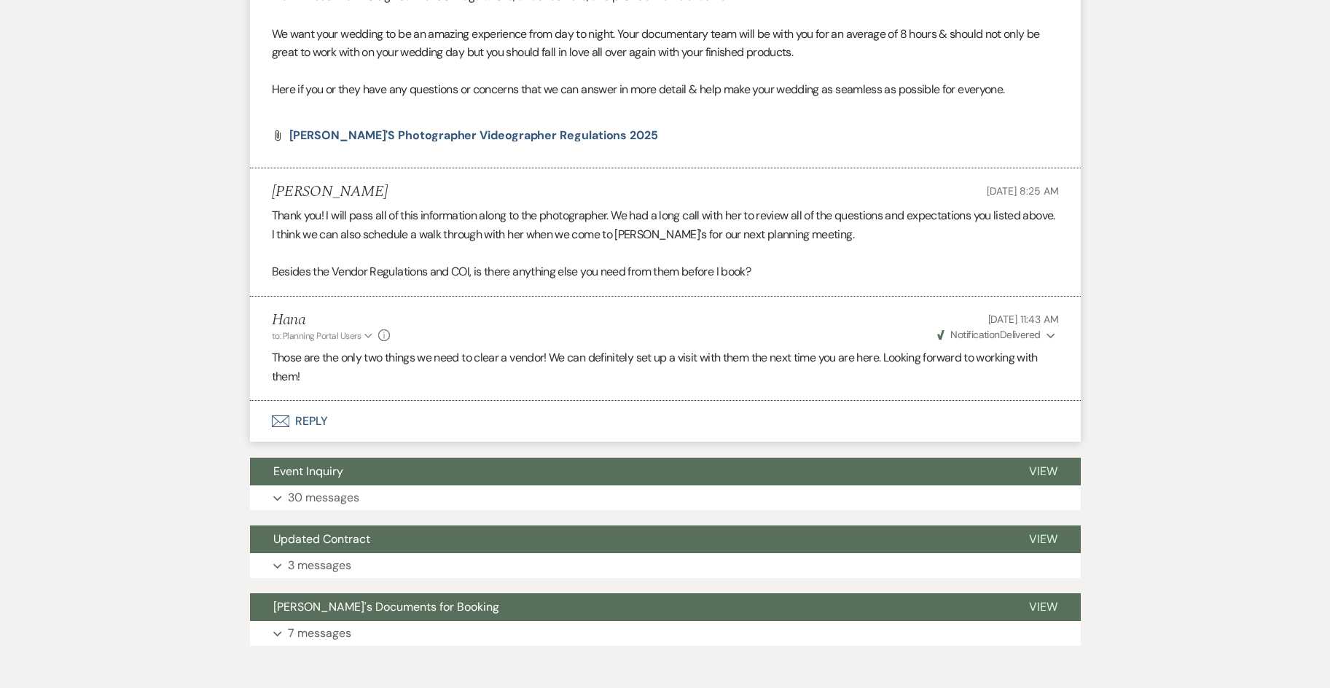
scroll to position [2839, 0]
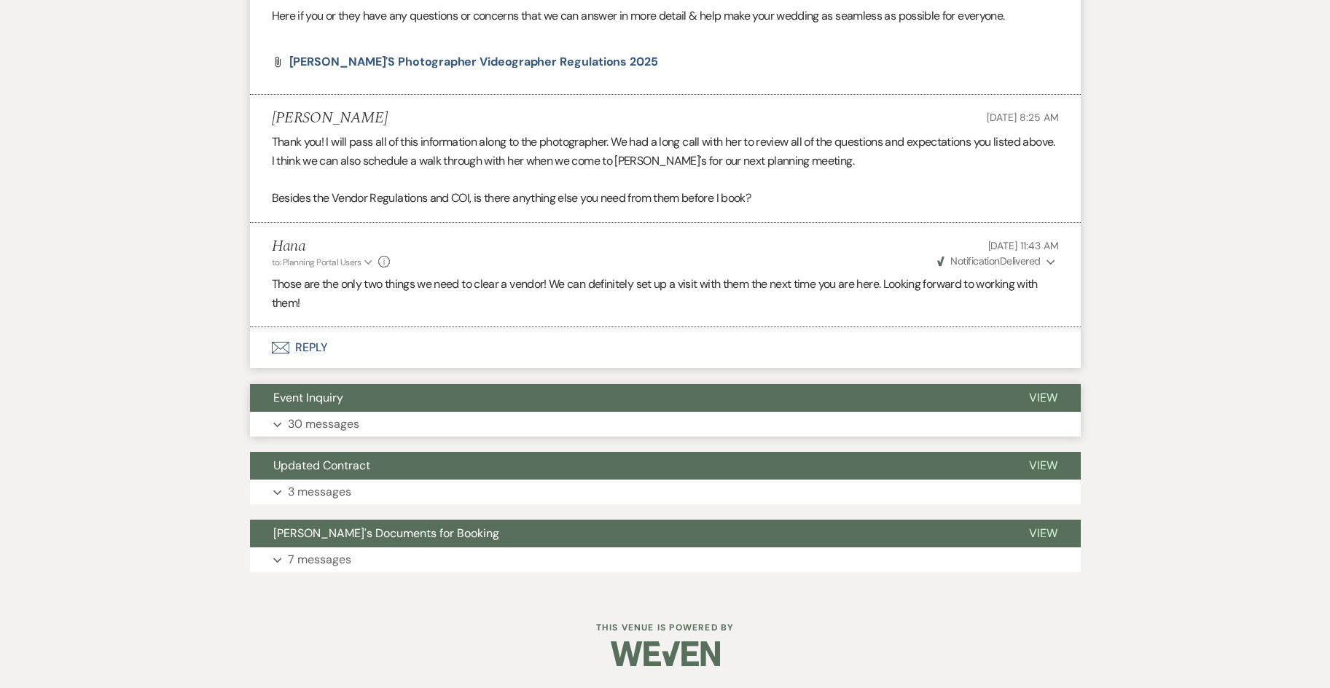
click at [472, 425] on button "Expand 30 messages" at bounding box center [665, 424] width 831 height 25
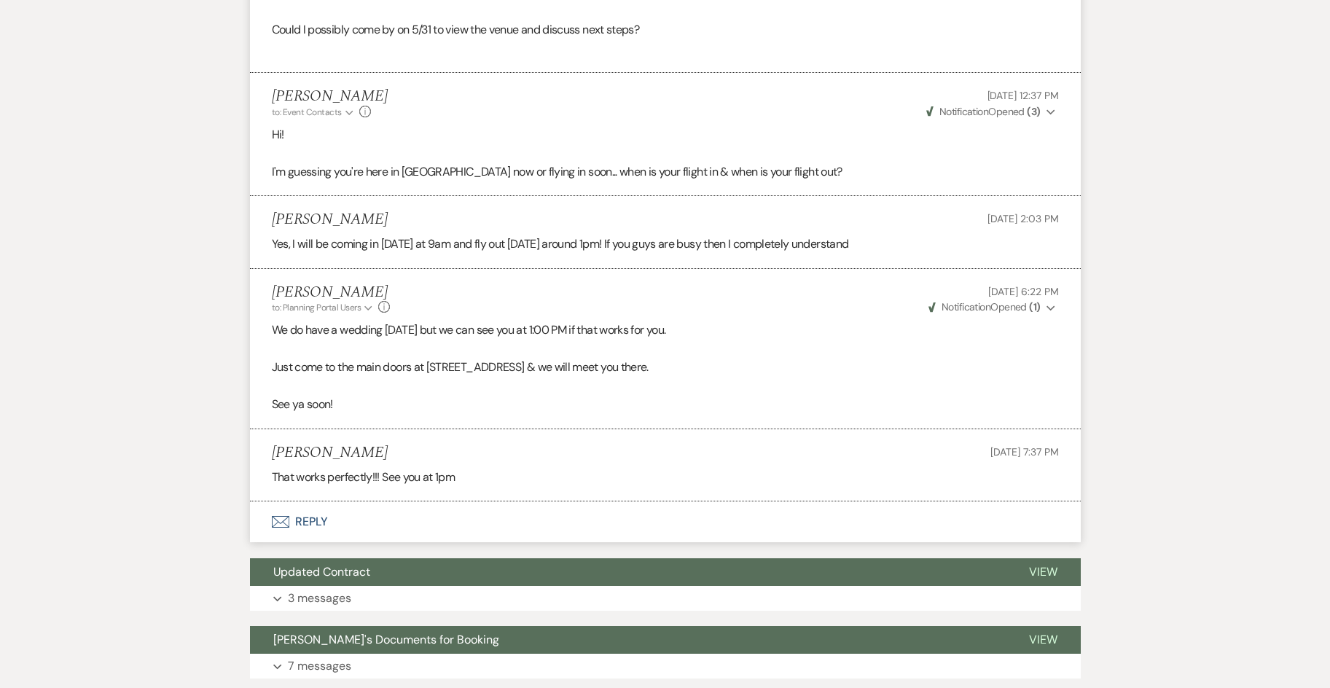
scroll to position [13791, 0]
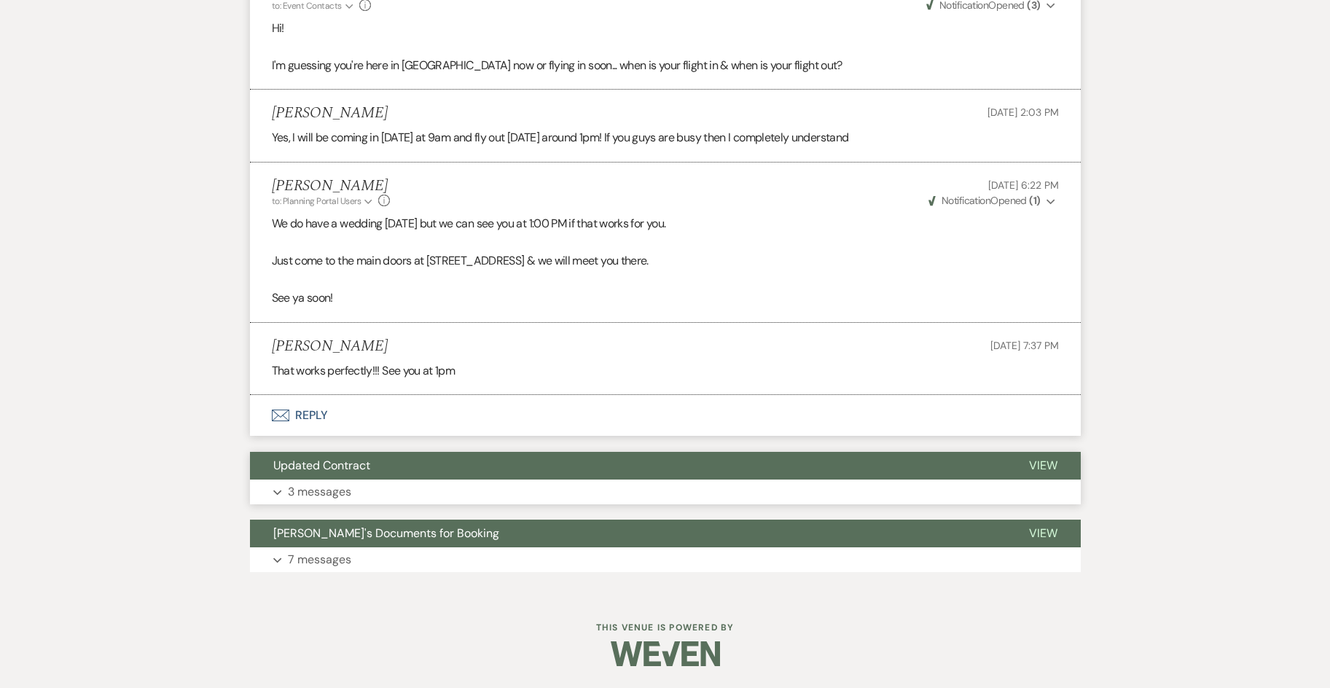
click at [650, 486] on button "Expand 3 messages" at bounding box center [665, 492] width 831 height 25
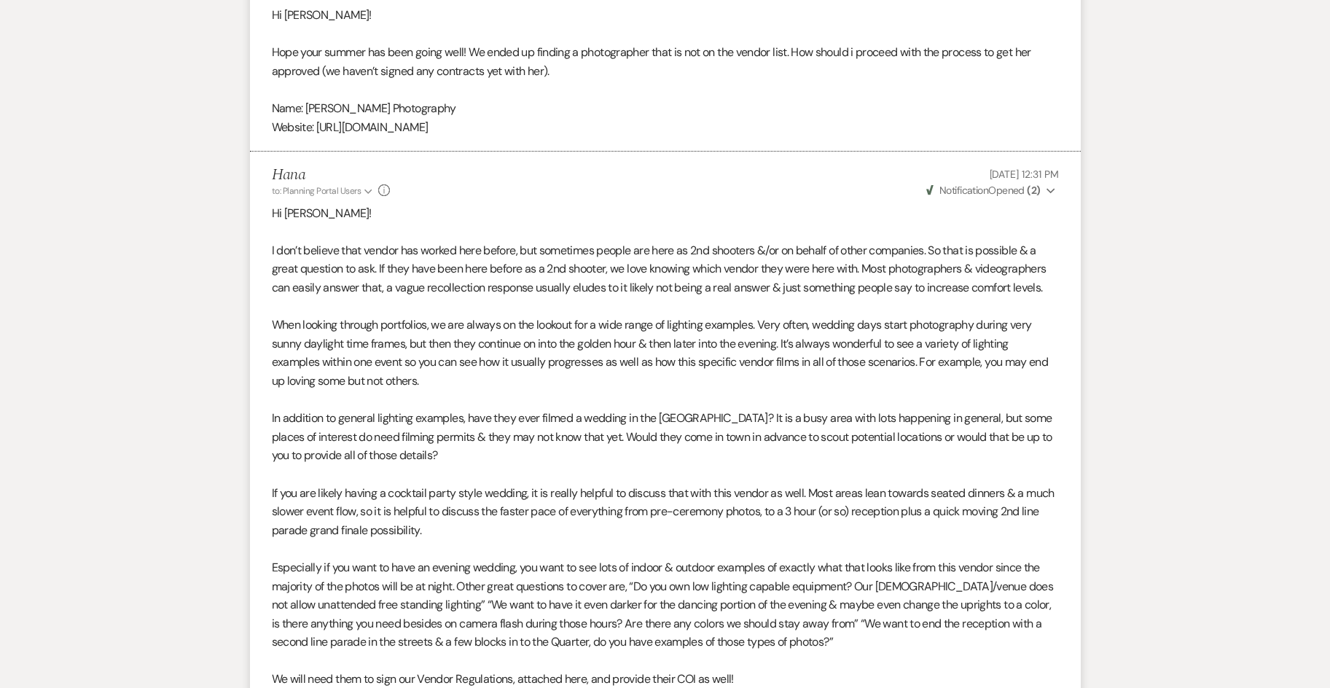
scroll to position [0, 0]
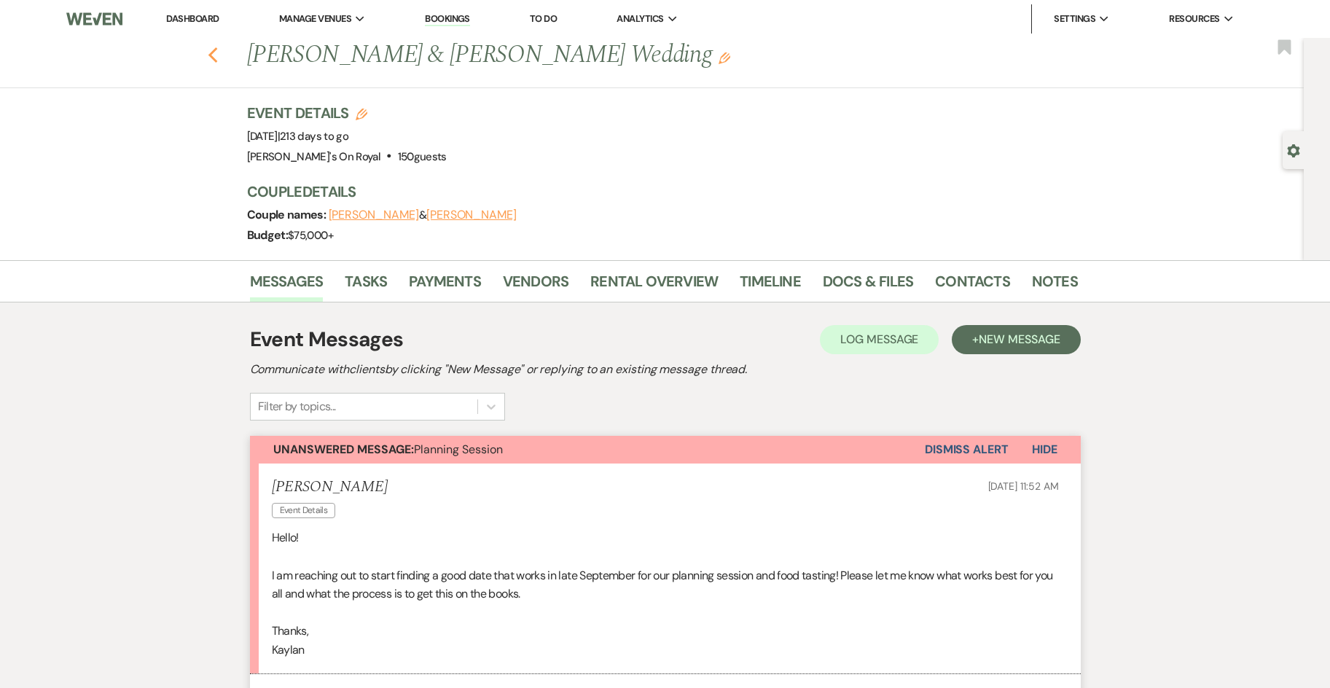
click at [215, 56] on use "button" at bounding box center [212, 55] width 9 height 16
